Goal: Information Seeking & Learning: Understand process/instructions

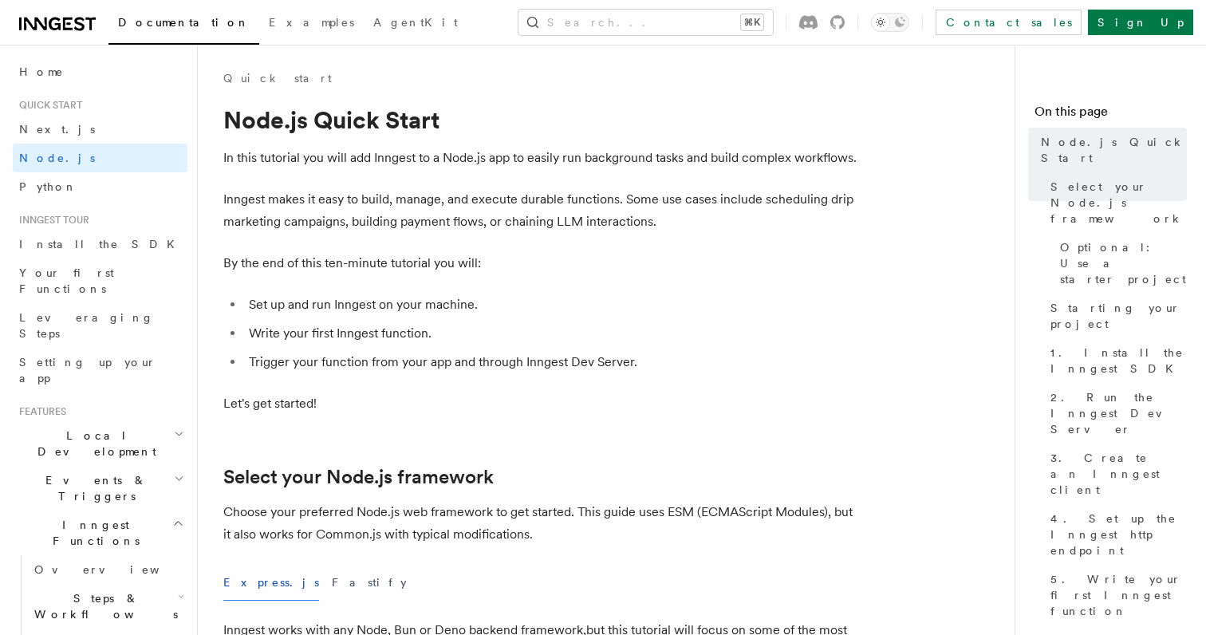
click at [368, 164] on p "In this tutorial you will add Inngest to a Node.js app to easily run background…" at bounding box center [542, 158] width 638 height 22
click at [458, 222] on p "Inngest makes it easy to build, manage, and execute durable functions. Some use…" at bounding box center [542, 210] width 638 height 45
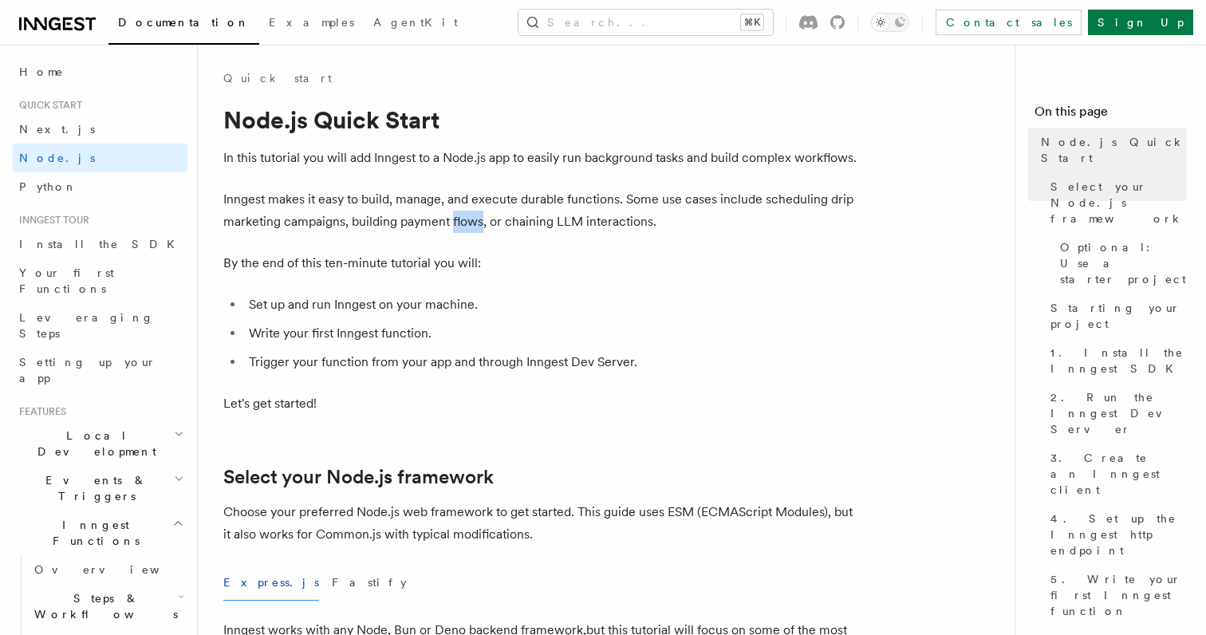
click at [518, 222] on p "Inngest makes it easy to build, manage, and execute durable functions. Some use…" at bounding box center [542, 210] width 638 height 45
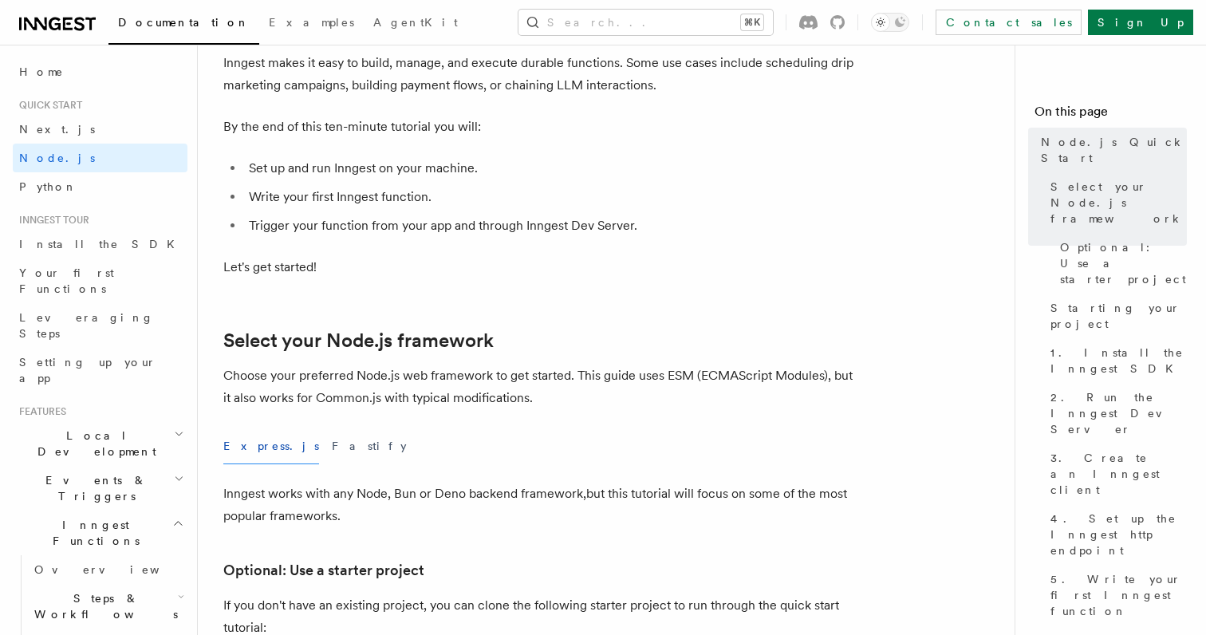
scroll to position [137, 0]
click at [466, 219] on li "Trigger your function from your app and through Inngest Dev Server." at bounding box center [552, 225] width 617 height 22
click at [517, 218] on li "Trigger your function from your app and through Inngest Dev Server." at bounding box center [552, 225] width 617 height 22
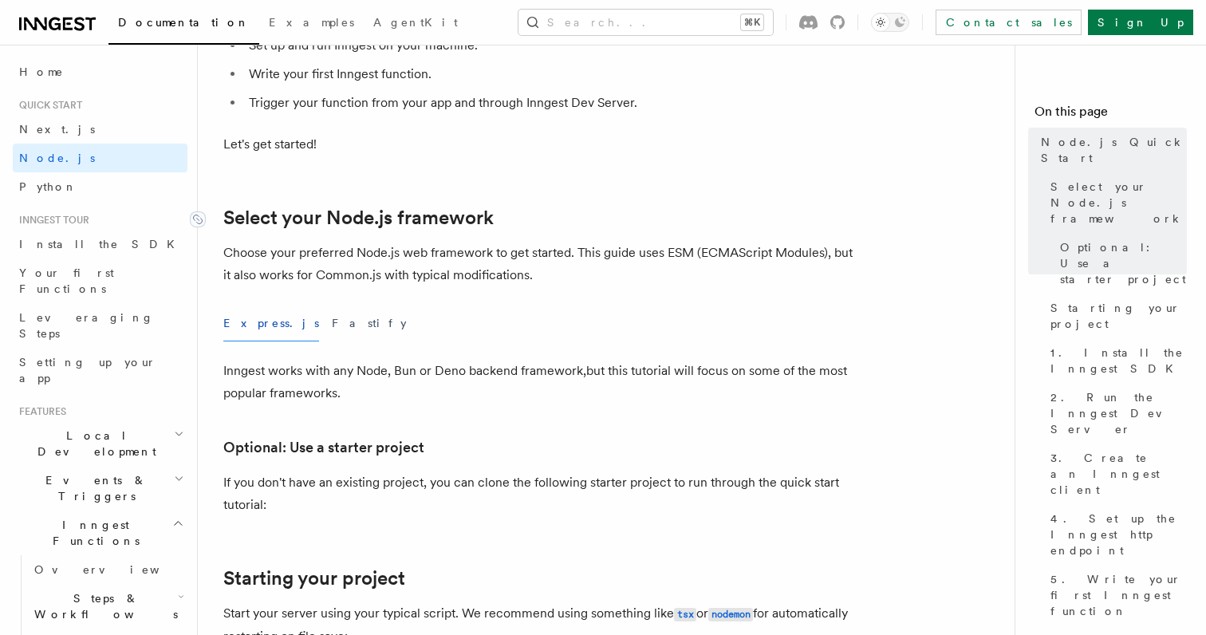
click at [437, 215] on link "Select your Node.js framework" at bounding box center [358, 218] width 270 height 22
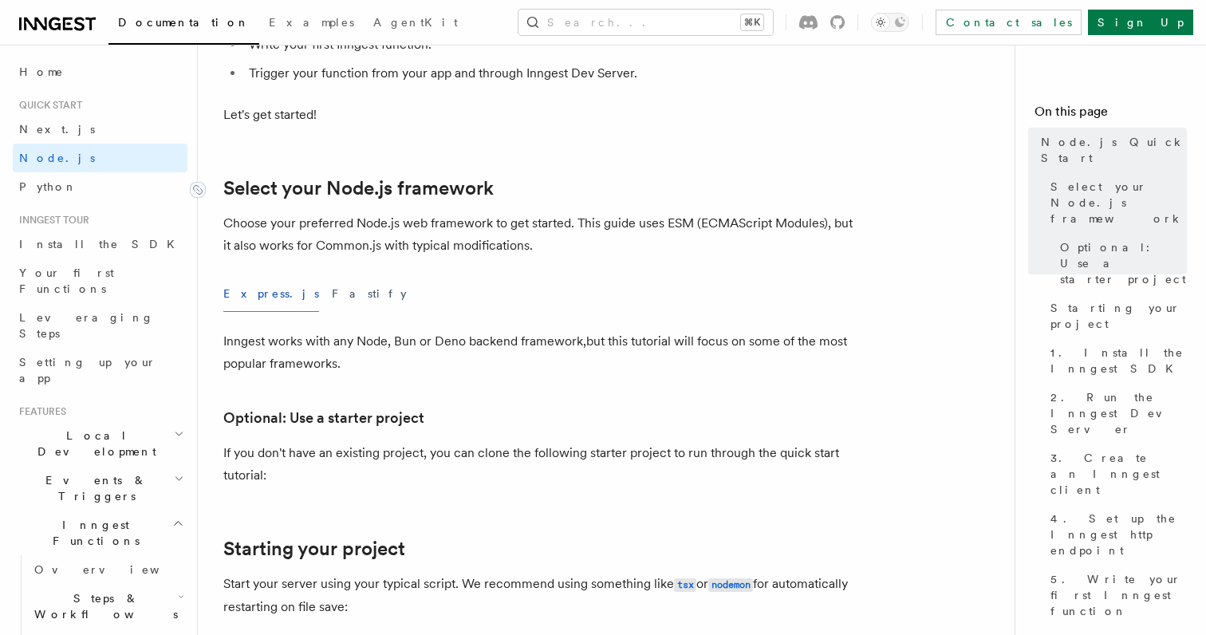
click at [437, 215] on p "Choose your preferred Node.js web framework to get started. This guide uses ESM…" at bounding box center [542, 234] width 638 height 45
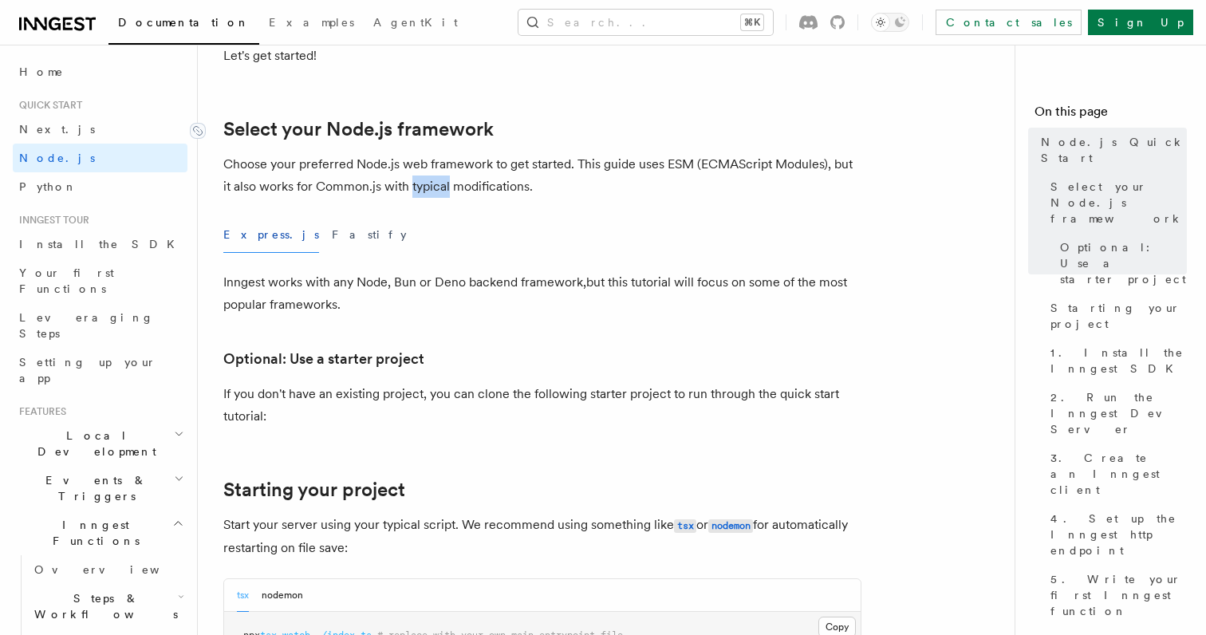
scroll to position [389, 0]
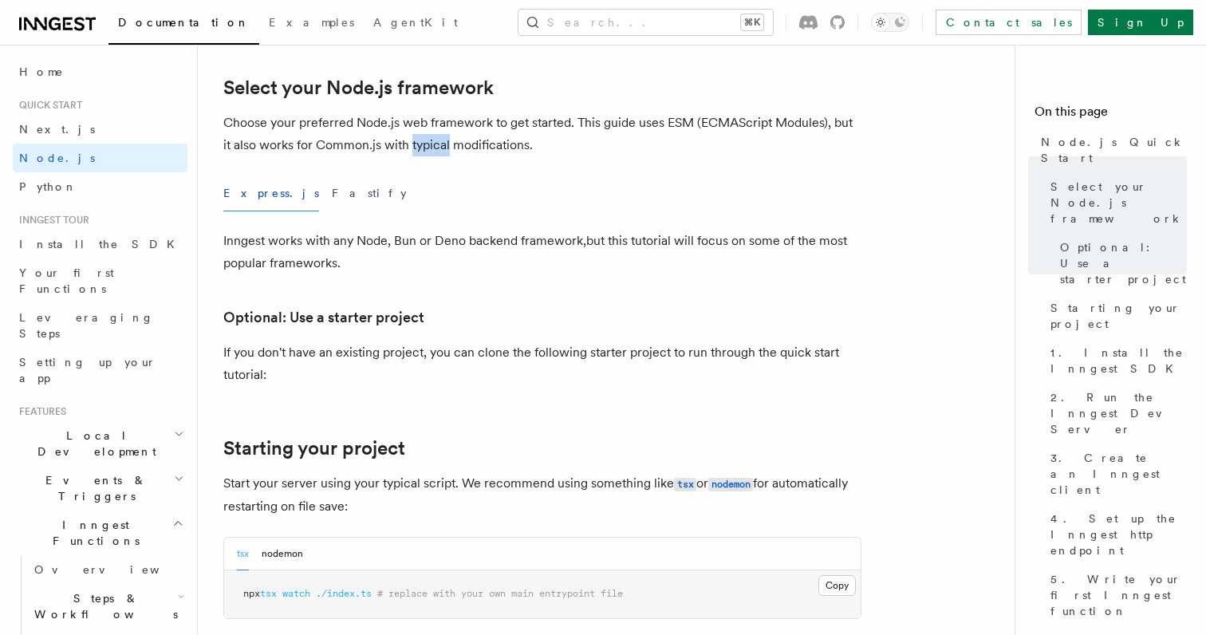
click at [482, 152] on p "Choose your preferred Node.js web framework to get started. This guide uses ESM…" at bounding box center [542, 134] width 638 height 45
click at [328, 238] on p "Inngest works with any Node, Bun or Deno backend framework,but this tutorial wi…" at bounding box center [542, 252] width 638 height 45
click at [406, 238] on p "Inngest works with any Node, Bun or Deno backend framework,but this tutorial wi…" at bounding box center [542, 252] width 638 height 45
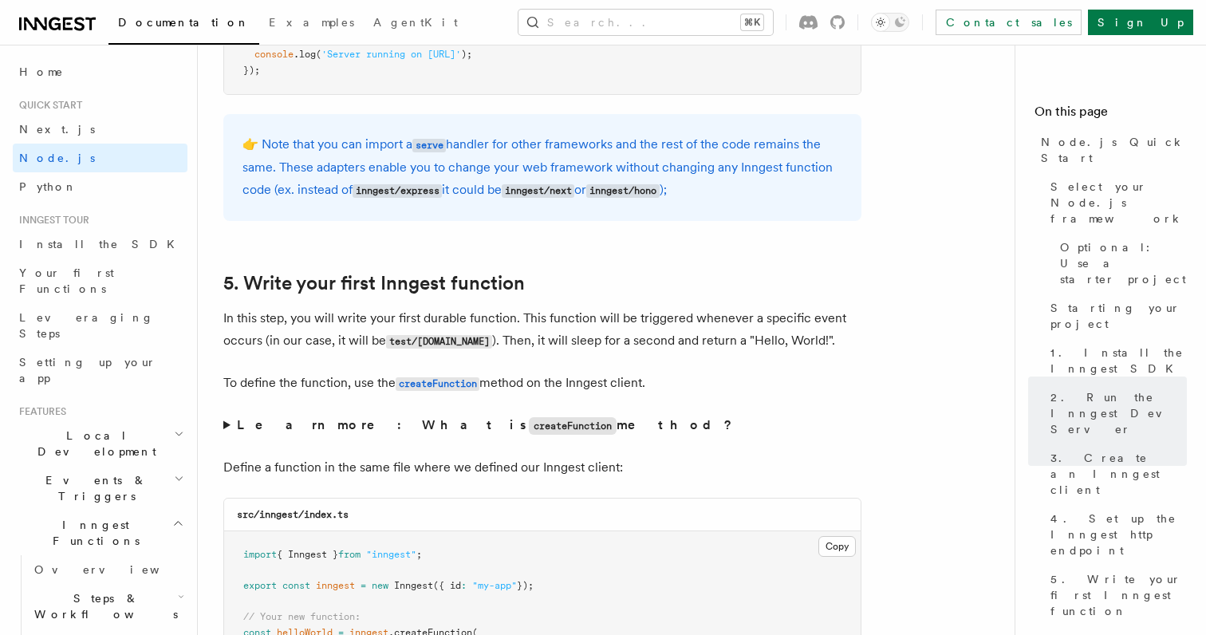
scroll to position [2764, 0]
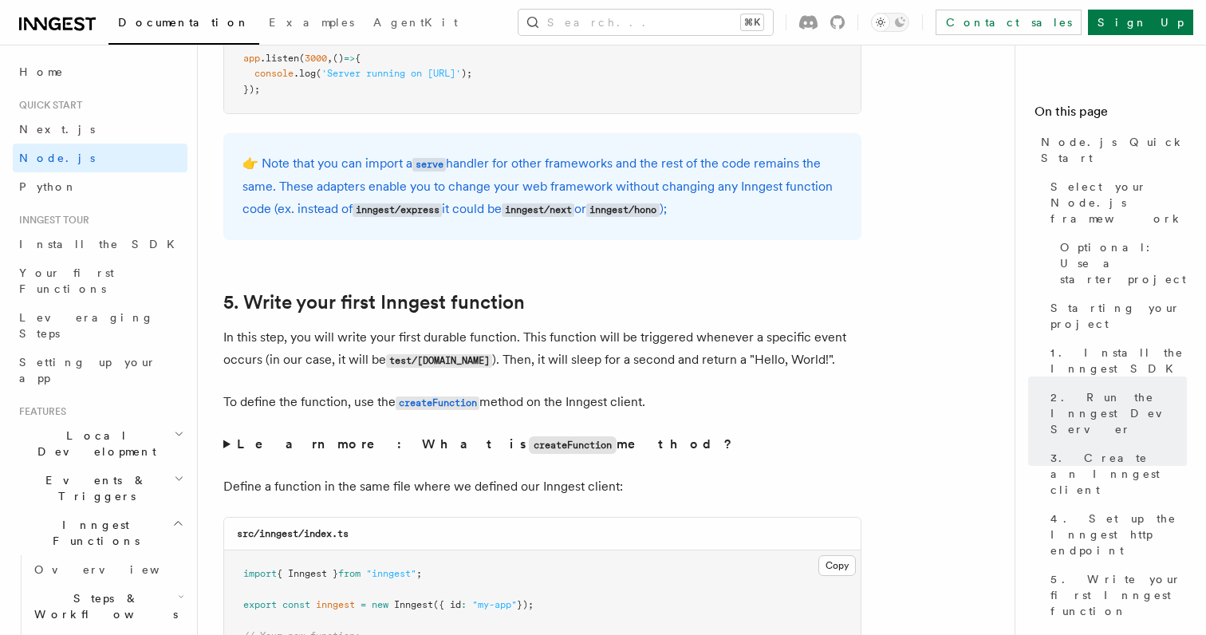
click at [399, 337] on p "In this step, you will write your first durable function. This function will be…" at bounding box center [542, 348] width 638 height 45
click at [458, 337] on p "In this step, you will write your first durable function. This function will be…" at bounding box center [542, 348] width 638 height 45
click at [465, 342] on p "In this step, you will write your first durable function. This function will be…" at bounding box center [542, 348] width 638 height 45
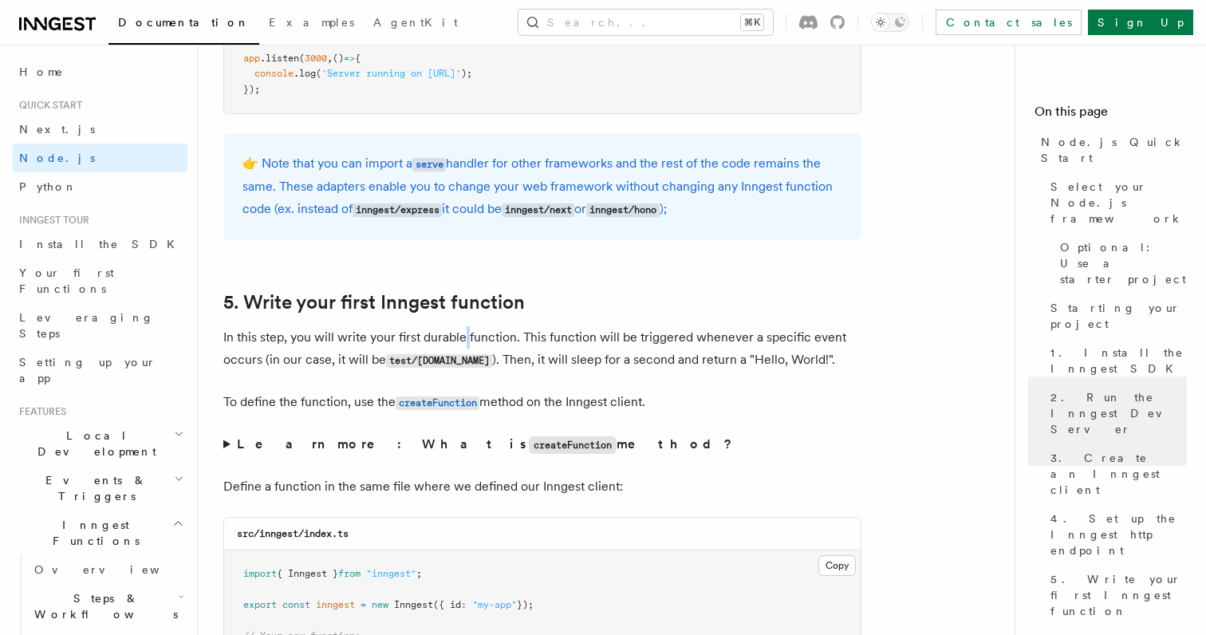
click at [503, 348] on p "In this step, you will write your first durable function. This function will be…" at bounding box center [542, 348] width 638 height 45
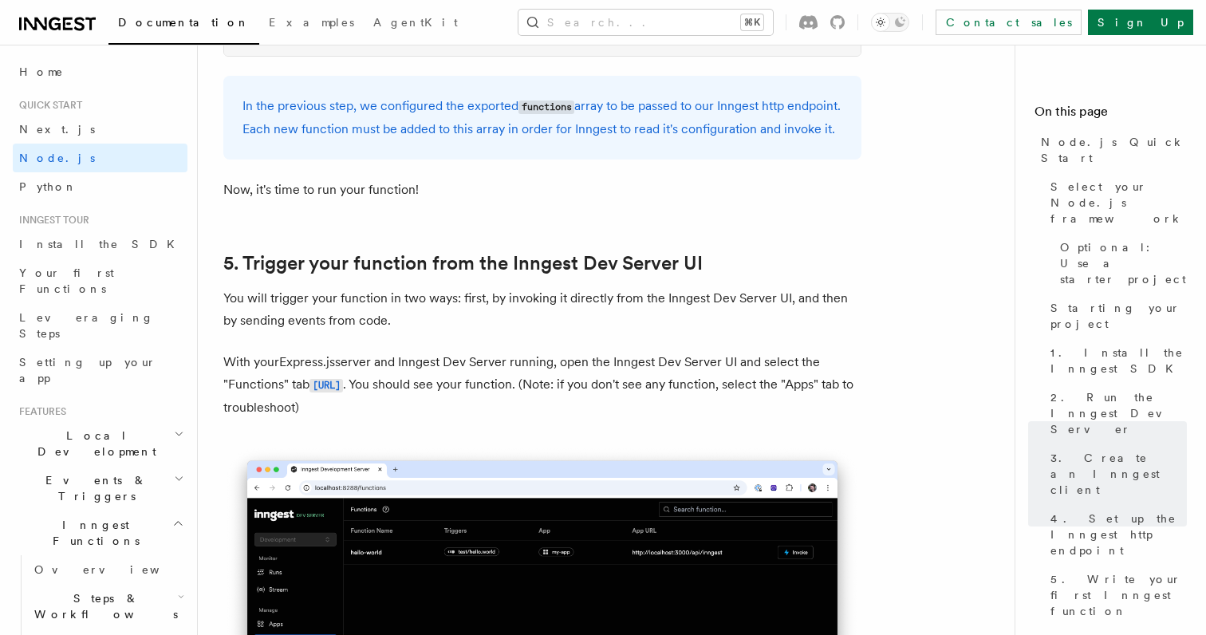
scroll to position [3575, 0]
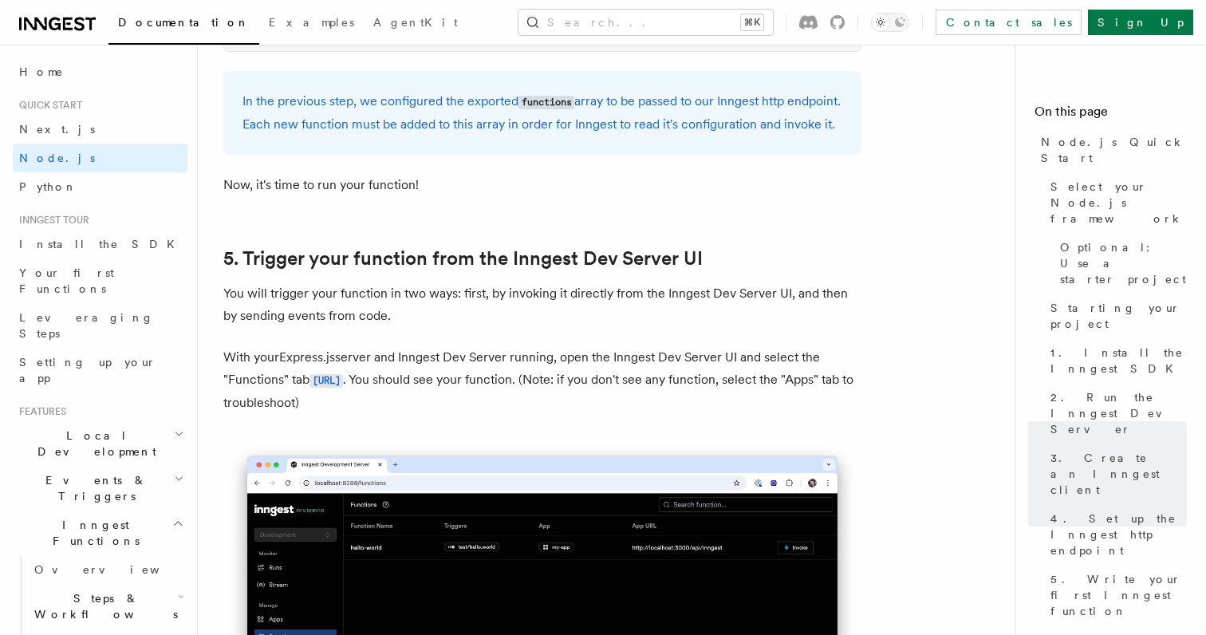
click at [518, 322] on p "You will trigger your function in two ways: first, by invoking it directly from…" at bounding box center [542, 304] width 638 height 45
click at [553, 323] on p "You will trigger your function in two ways: first, by invoking it directly from…" at bounding box center [542, 304] width 638 height 45
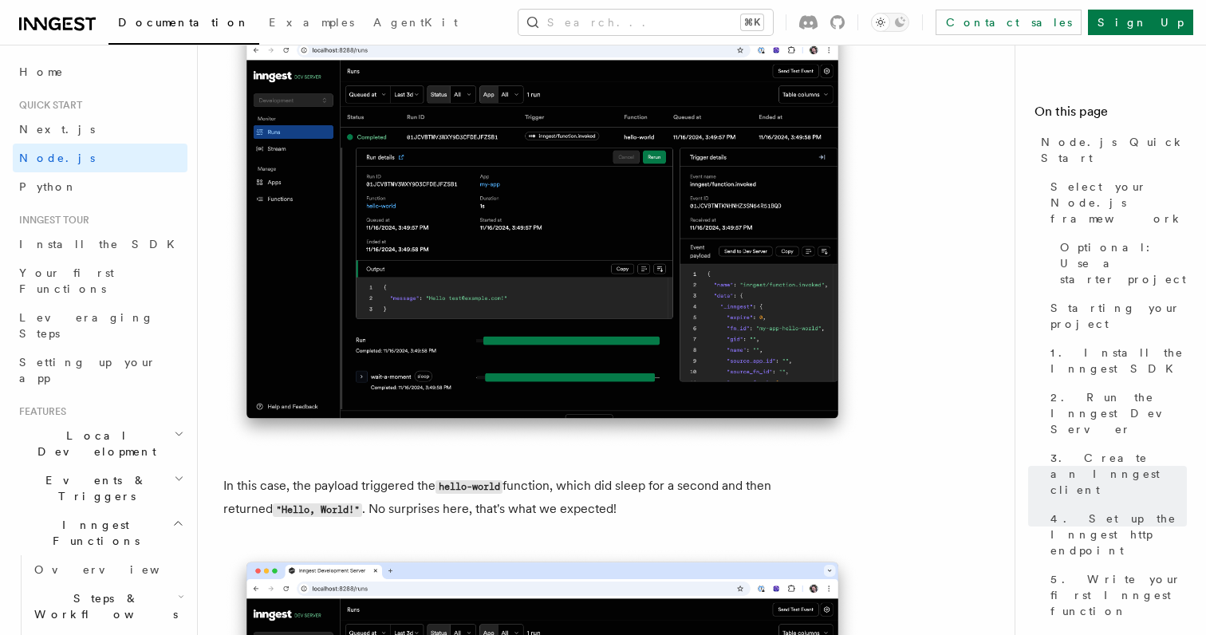
scroll to position [6102, 0]
